Goal: Transaction & Acquisition: Purchase product/service

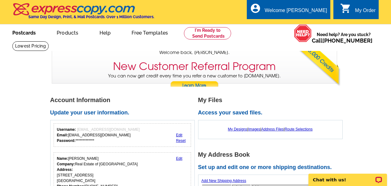
click at [32, 35] on link "Postcards" at bounding box center [23, 32] width 43 height 14
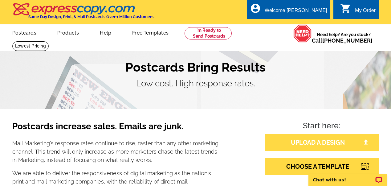
click at [321, 141] on link "UPLOAD A DESIGN" at bounding box center [322, 142] width 114 height 17
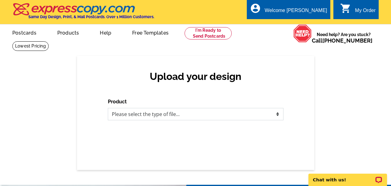
click at [153, 114] on select "Please select the type of file... Postcards Business Cards Letters and flyers G…" at bounding box center [196, 114] width 176 height 12
select select "1"
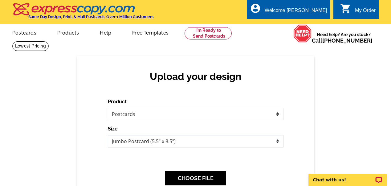
click at [193, 144] on select "Jumbo Postcard (5.5" x 8.5") Regular Postcard (4.25" x 5.6") Panoramic Postcard…" at bounding box center [196, 141] width 176 height 12
click at [185, 142] on select "Jumbo Postcard (5.5" x 8.5") Regular Postcard (4.25" x 5.6") Panoramic Postcard…" at bounding box center [196, 141] width 176 height 12
select select "1"
click at [263, 139] on select "Jumbo Postcard (5.5" x 8.5") Regular Postcard (4.25" x 5.6") Panoramic Postcard…" at bounding box center [196, 141] width 176 height 12
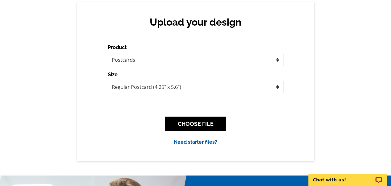
scroll to position [54, 0]
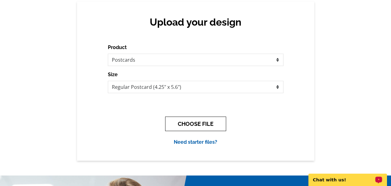
click at [202, 125] on button "CHOOSE FILE" at bounding box center [195, 124] width 61 height 14
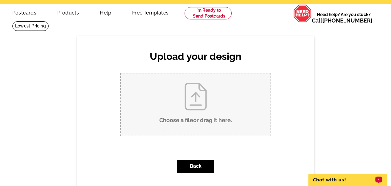
scroll to position [16, 0]
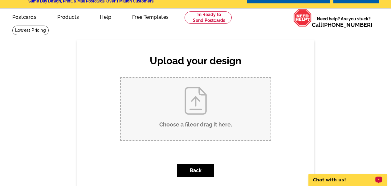
click at [196, 84] on input "Choose a file or drag it here ." at bounding box center [196, 109] width 150 height 62
type input "C:\fakepath\Front.png"
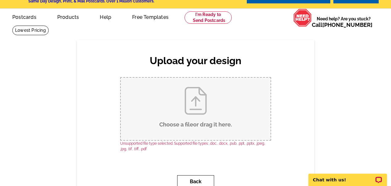
click at [196, 180] on button "Back" at bounding box center [195, 181] width 37 height 13
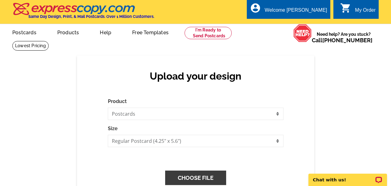
scroll to position [0, 0]
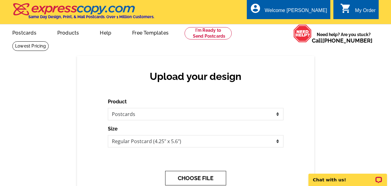
click at [197, 177] on button "CHOOSE FILE" at bounding box center [195, 178] width 61 height 14
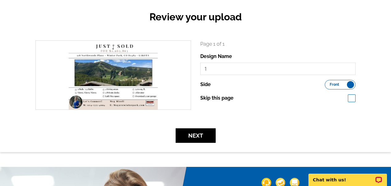
scroll to position [46, 0]
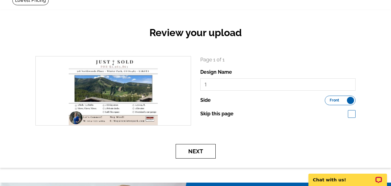
click at [198, 151] on button "Next" at bounding box center [196, 151] width 40 height 14
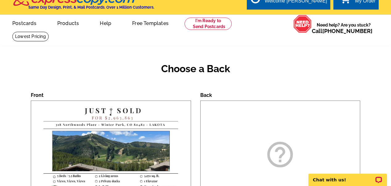
scroll to position [63, 0]
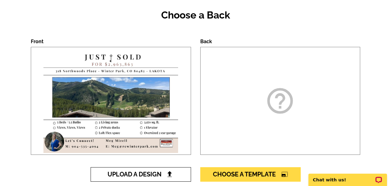
click at [146, 172] on span "Upload A Design" at bounding box center [141, 173] width 66 height 7
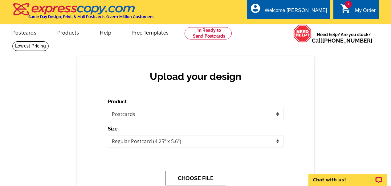
click at [204, 177] on button "CHOOSE FILE" at bounding box center [195, 178] width 61 height 14
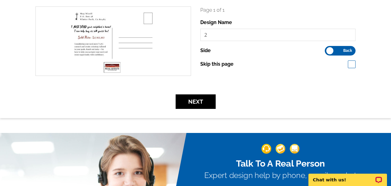
scroll to position [107, 0]
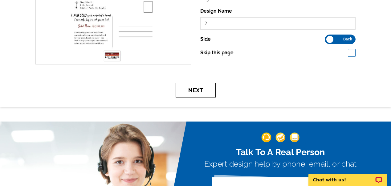
click at [203, 91] on button "Next" at bounding box center [196, 90] width 40 height 14
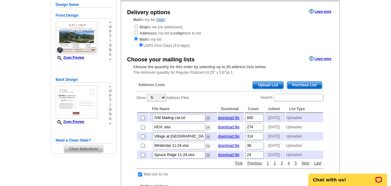
scroll to position [80, 0]
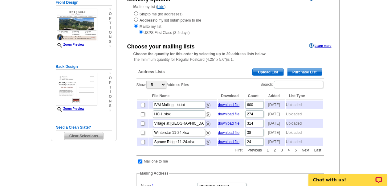
click at [273, 71] on span "Upload List" at bounding box center [268, 71] width 31 height 7
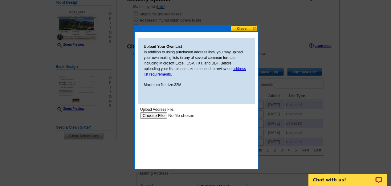
scroll to position [0, 0]
click at [152, 116] on input "file" at bounding box center [179, 115] width 78 height 6
click at [242, 28] on button at bounding box center [244, 29] width 27 height 6
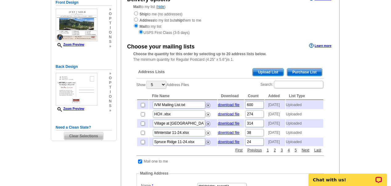
scroll to position [80, 0]
click at [268, 72] on span "Upload List" at bounding box center [268, 71] width 31 height 7
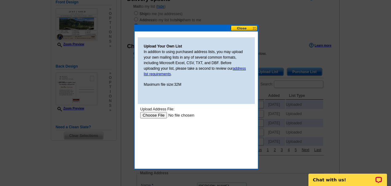
scroll to position [0, 0]
click at [157, 115] on input "file" at bounding box center [179, 115] width 78 height 6
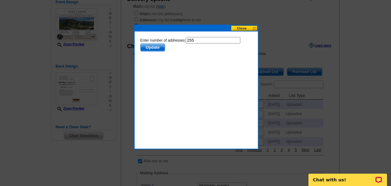
click at [155, 47] on span "Update" at bounding box center [152, 47] width 24 height 7
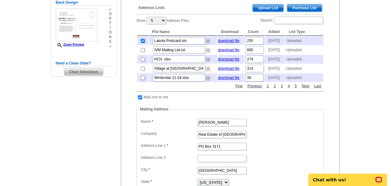
scroll to position [144, 0]
click at [141, 99] on input "checkbox" at bounding box center [140, 97] width 4 height 4
checkbox input "false"
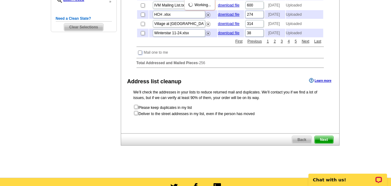
scroll to position [196, 0]
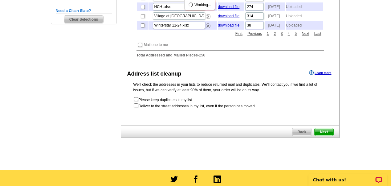
click at [327, 136] on span "Next" at bounding box center [324, 131] width 18 height 7
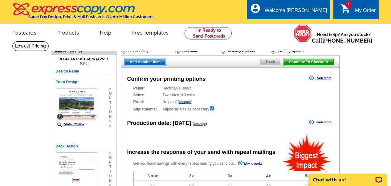
radio input "false"
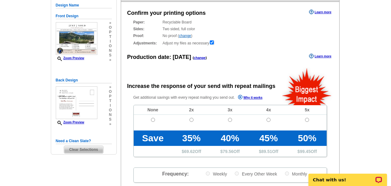
scroll to position [80, 0]
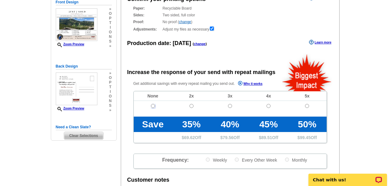
click at [152, 106] on input "radio" at bounding box center [153, 106] width 4 height 4
radio input "true"
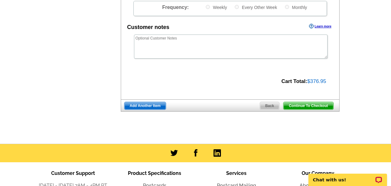
scroll to position [238, 0]
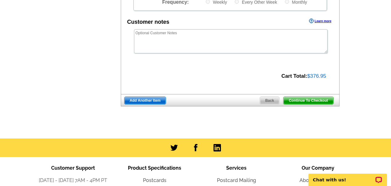
click at [320, 100] on span "Continue To Checkout" at bounding box center [309, 100] width 50 height 7
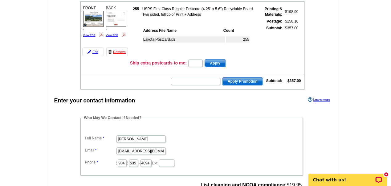
scroll to position [82, 0]
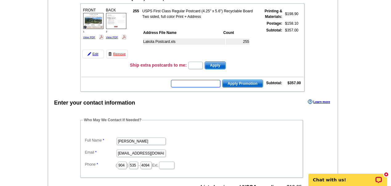
click at [193, 84] on input "text" at bounding box center [195, 83] width 49 height 7
paste input "CC2330"
type input "CC2330"
click at [242, 84] on span "Apply Promotion" at bounding box center [243, 83] width 40 height 7
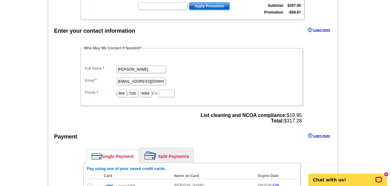
scroll to position [243, 0]
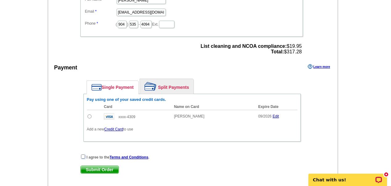
click at [84, 156] on input "checkbox" at bounding box center [83, 156] width 4 height 4
checkbox input "true"
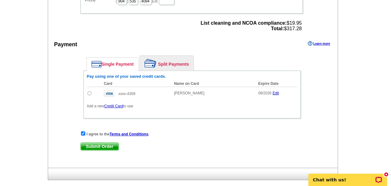
scroll to position [276, 0]
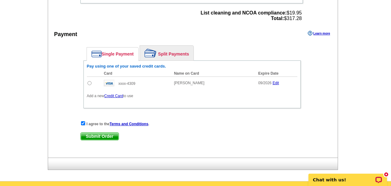
click at [109, 137] on span "Submit Order" at bounding box center [100, 136] width 38 height 7
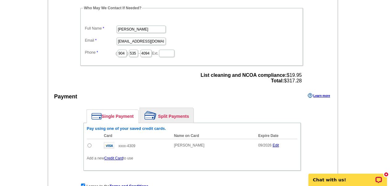
scroll to position [240, 0]
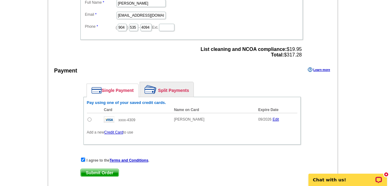
click at [109, 172] on span "Submit Order" at bounding box center [100, 172] width 38 height 7
click at [119, 133] on link "Credit Card" at bounding box center [113, 132] width 19 height 4
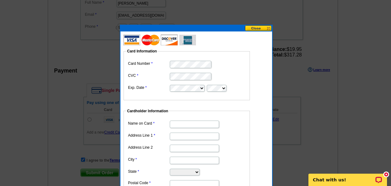
type input "[PERSON_NAME]"
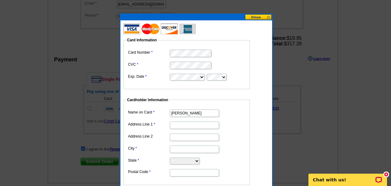
scroll to position [252, 0]
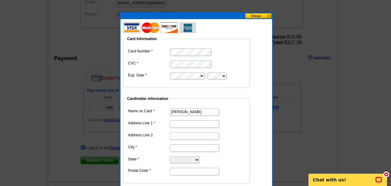
click at [174, 122] on input "Address Line 1" at bounding box center [194, 123] width 49 height 7
type input "PO Box 3171"
click at [172, 147] on input "City" at bounding box center [194, 147] width 49 height 7
type input "Winter Park"
click at [185, 159] on select "Alabama Alaska Arizona Arkansas California Colorado Connecticut District of Col…" at bounding box center [185, 159] width 30 height 7
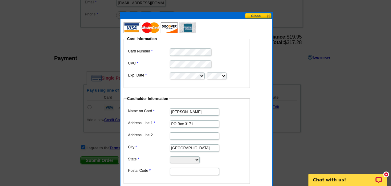
select select "CO"
click at [182, 171] on input "Postal Code" at bounding box center [194, 171] width 49 height 7
type input "80482"
click at [242, 113] on dd "[PERSON_NAME]" at bounding box center [187, 112] width 120 height 10
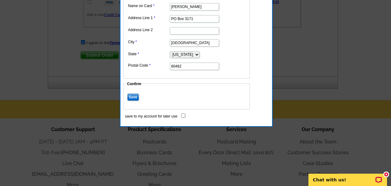
scroll to position [357, 0]
click at [137, 97] on input "Save" at bounding box center [133, 96] width 12 height 7
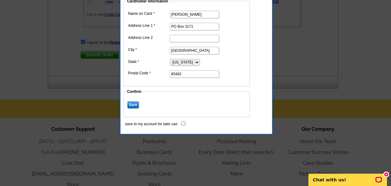
click at [184, 123] on input "save to my account for later use" at bounding box center [183, 123] width 4 height 4
checkbox input "true"
click at [130, 103] on input "Save" at bounding box center [133, 104] width 12 height 7
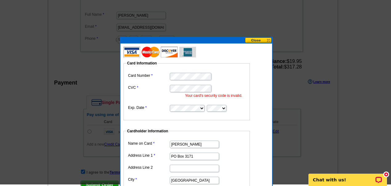
scroll to position [228, 0]
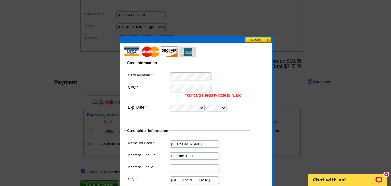
click at [165, 88] on dl "Card Number CVC Your card's security code is invalid. Exp. Date" at bounding box center [187, 91] width 120 height 41
click at [257, 65] on form "Card Information Card Number CVC Your card's security code is invalid. Exp. Dat…" at bounding box center [197, 152] width 146 height 207
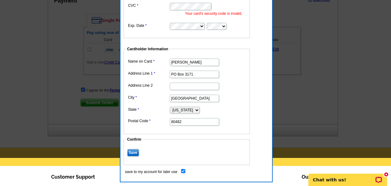
scroll to position [402, 0]
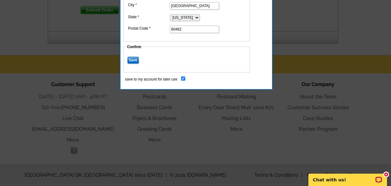
click at [137, 61] on input "Save" at bounding box center [133, 59] width 12 height 7
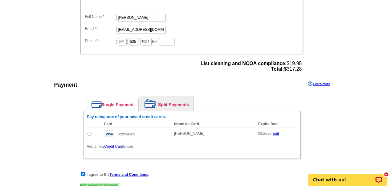
scroll to position [285, 0]
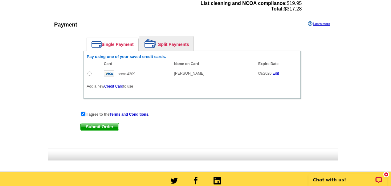
click at [106, 125] on span "Submit Order" at bounding box center [100, 126] width 38 height 7
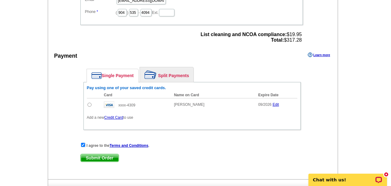
scroll to position [255, 0]
click at [118, 117] on link "Credit Card" at bounding box center [113, 117] width 19 height 4
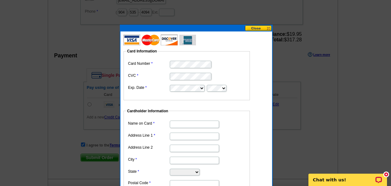
click at [180, 127] on input "Name on Card" at bounding box center [194, 124] width 49 height 7
type input "[PERSON_NAME]"
click at [175, 137] on input "Address Line 1" at bounding box center [194, 136] width 49 height 7
type input "PO Box 3171"
click at [177, 160] on input "City" at bounding box center [194, 160] width 49 height 7
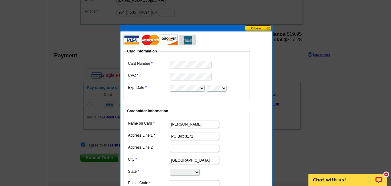
type input "Winter Park"
click at [183, 173] on select "Alabama Alaska Arizona Arkansas California Colorado Connecticut District of Col…" at bounding box center [185, 172] width 30 height 7
select select "CO"
click at [182, 181] on input "Postal Code" at bounding box center [194, 183] width 49 height 7
type input "80482"
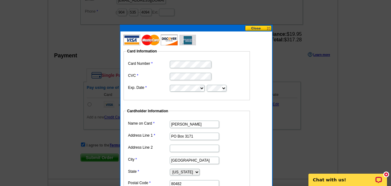
click at [262, 125] on form "Card Information Card Number CVC Exp. Date Cardholder Information Name on Card …" at bounding box center [197, 136] width 146 height 199
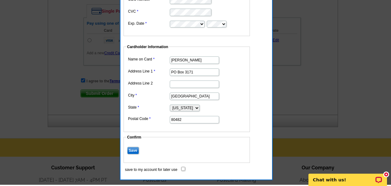
scroll to position [321, 0]
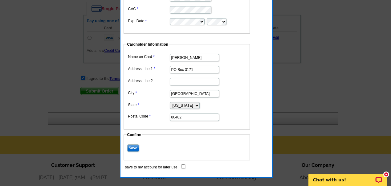
click at [182, 166] on input "save to my account for later use" at bounding box center [183, 166] width 4 height 4
checkbox input "true"
click at [133, 148] on input "Save" at bounding box center [133, 147] width 12 height 7
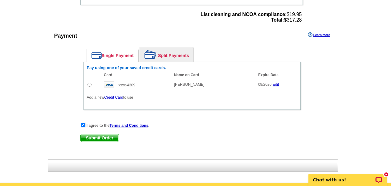
scroll to position [275, 0]
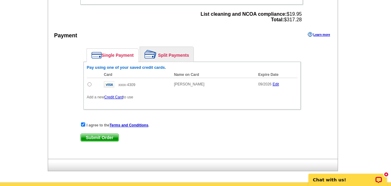
click at [90, 84] on input "radio" at bounding box center [90, 84] width 4 height 4
radio input "true"
click at [110, 138] on span "Submit Order" at bounding box center [100, 137] width 38 height 7
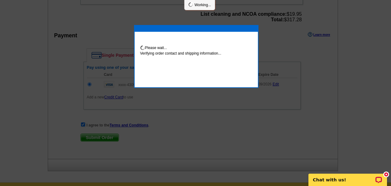
scroll to position [272, 0]
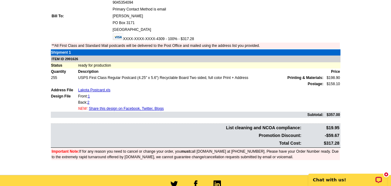
scroll to position [177, 0]
